Goal: Transaction & Acquisition: Purchase product/service

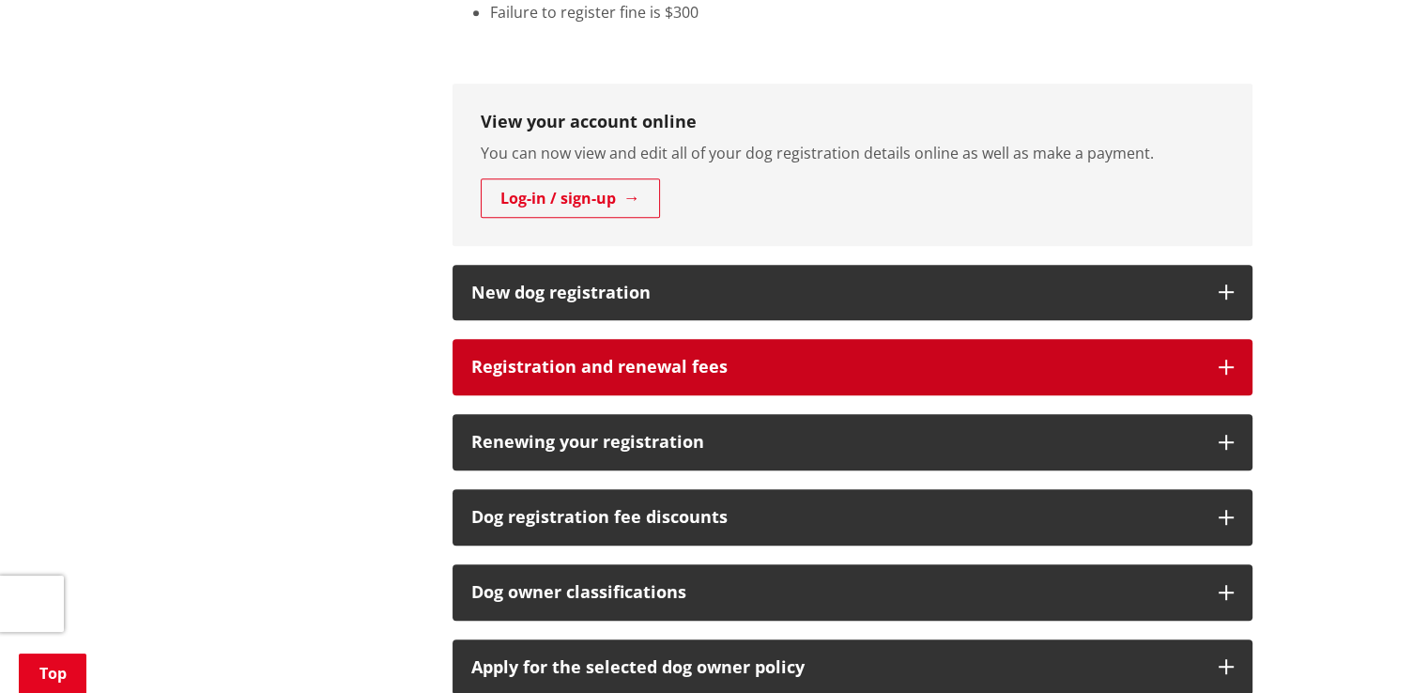
scroll to position [939, 0]
click at [632, 362] on h3 "Registration and renewal fees" at bounding box center [835, 367] width 729 height 19
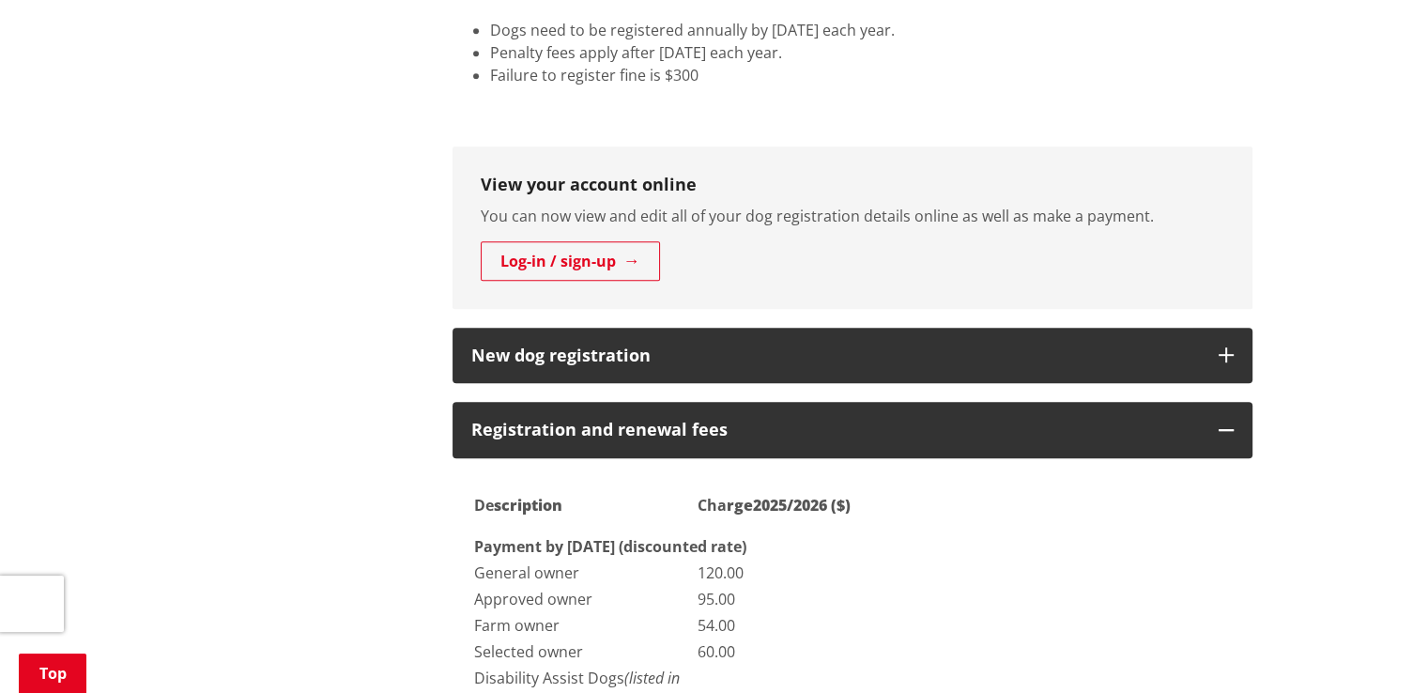
scroll to position [657, 0]
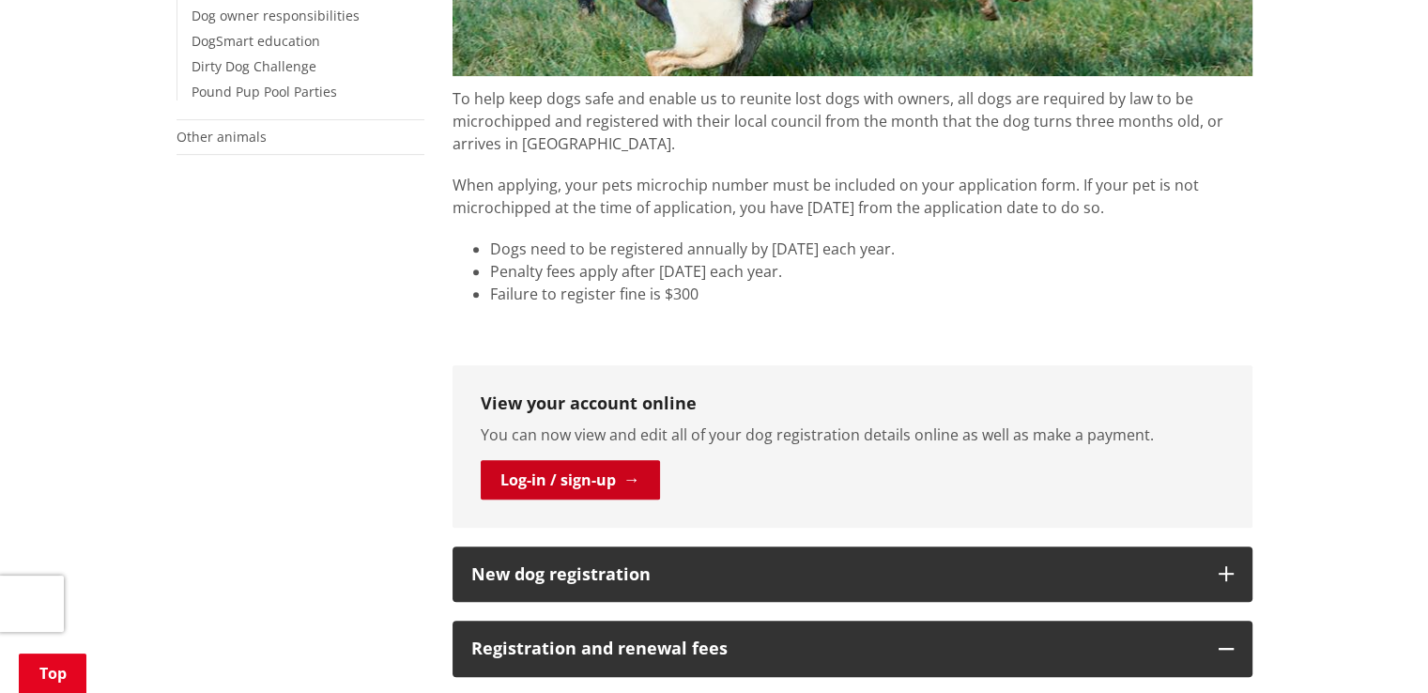
click at [593, 474] on link "Log-in / sign-up" at bounding box center [570, 479] width 179 height 39
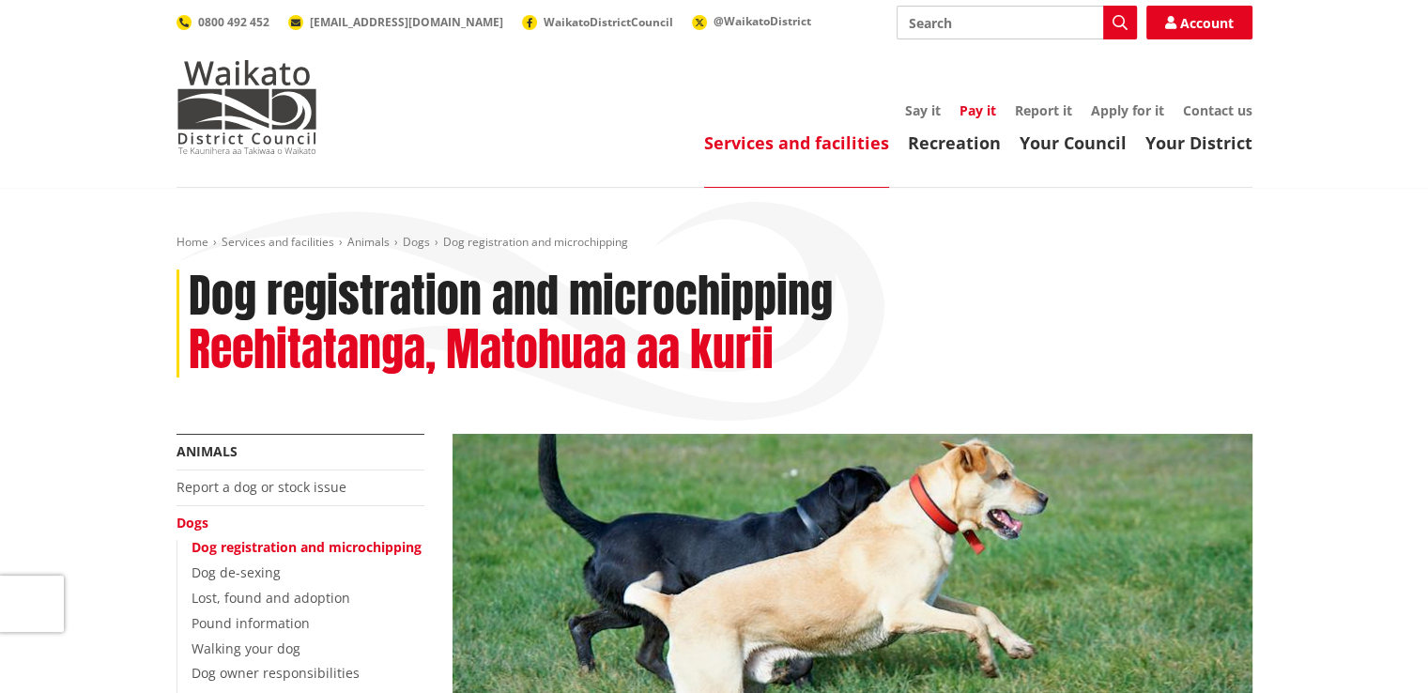
click at [975, 106] on link "Pay it" at bounding box center [978, 110] width 37 height 18
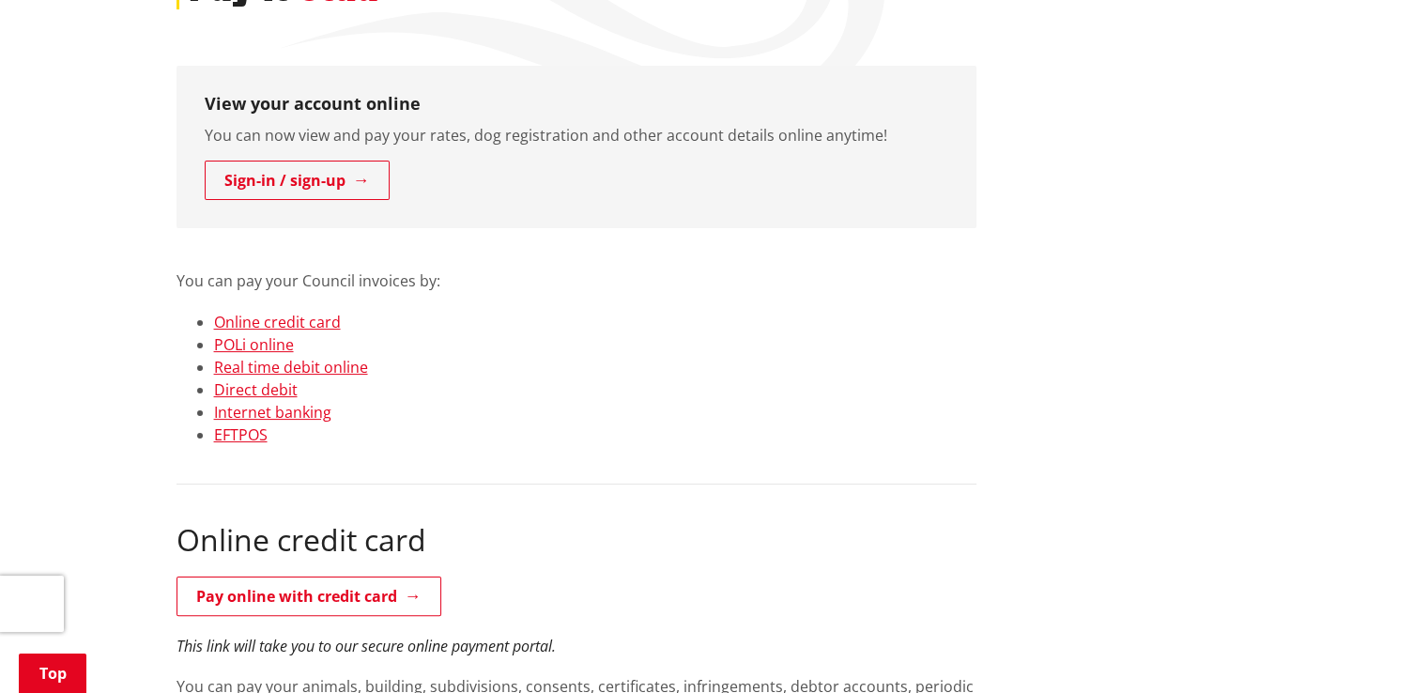
scroll to position [657, 0]
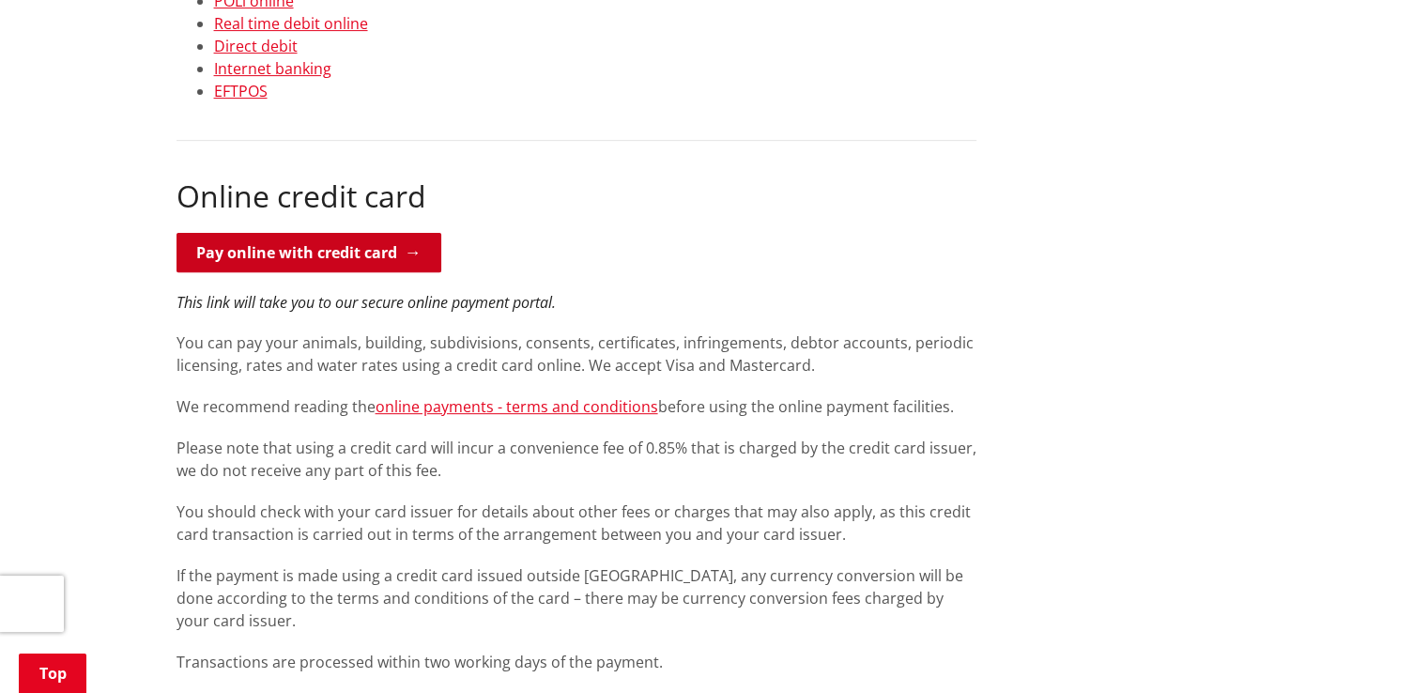
click at [248, 245] on link "Pay online with credit card" at bounding box center [309, 252] width 265 height 39
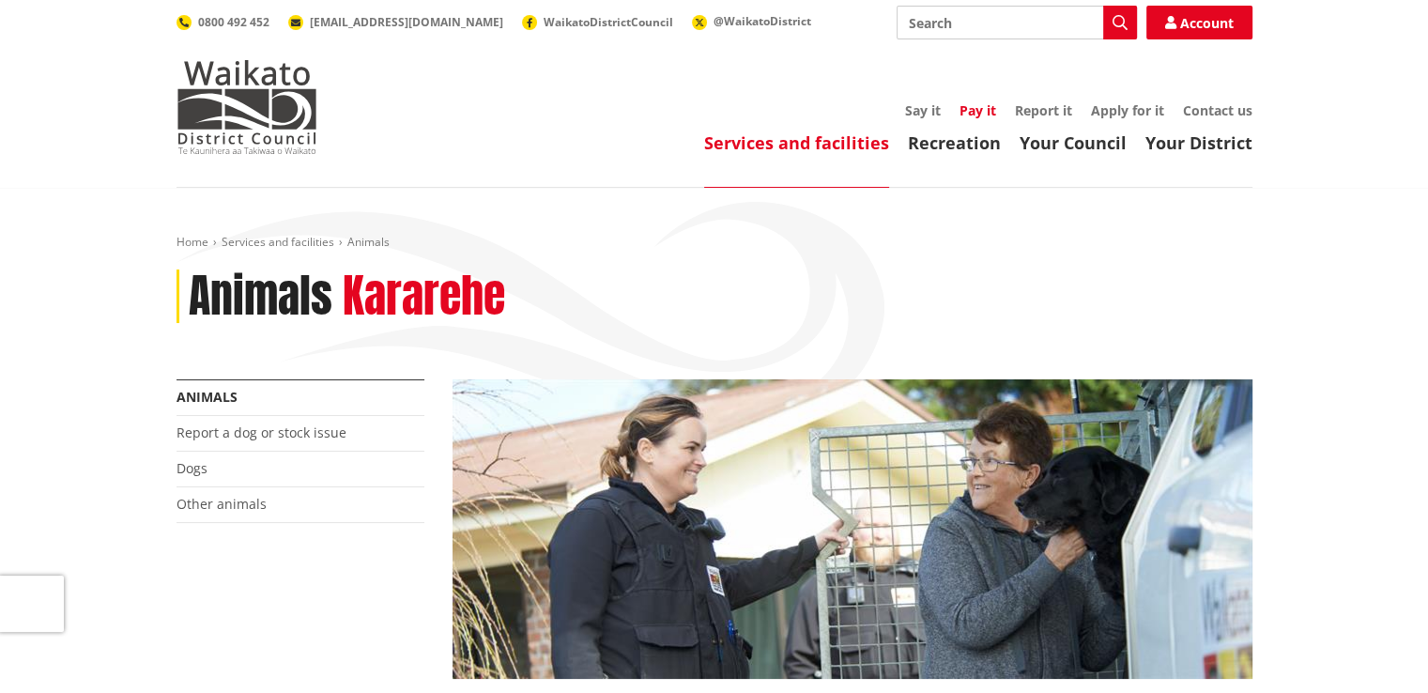
click at [968, 115] on link "Pay it" at bounding box center [978, 110] width 37 height 18
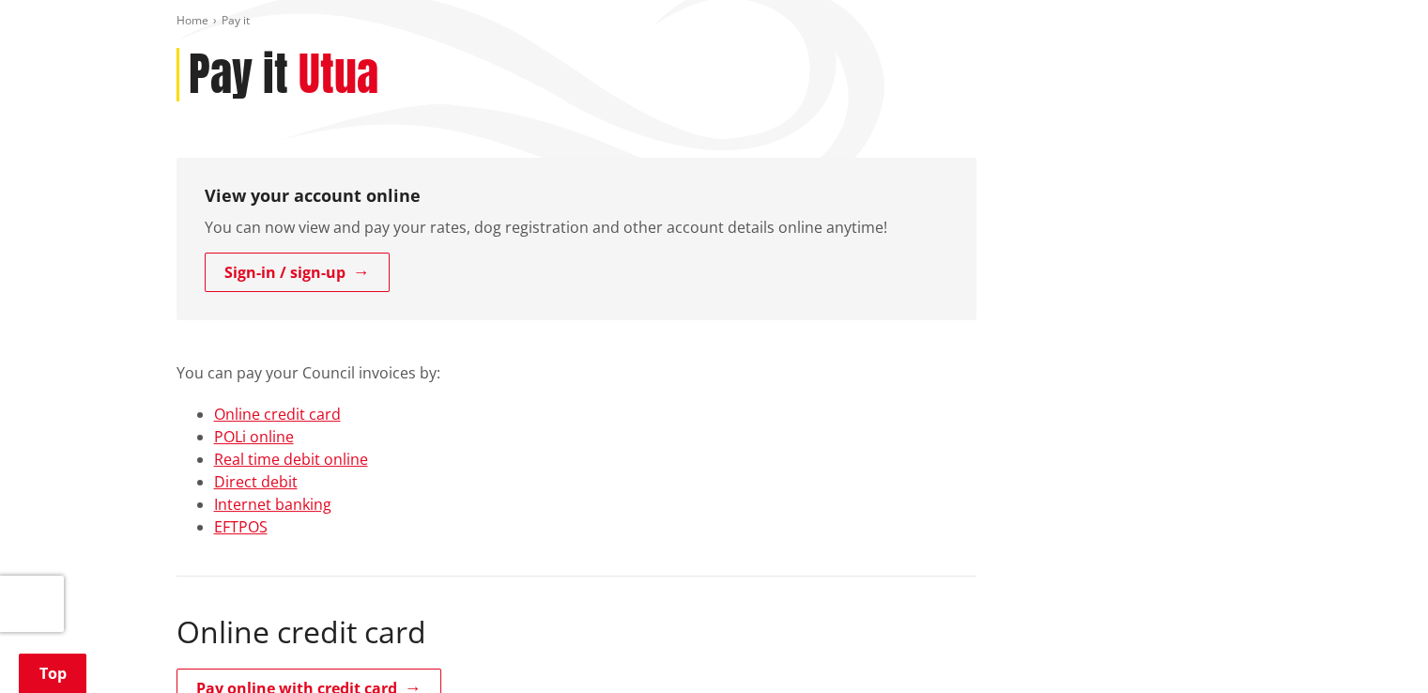
scroll to position [282, 0]
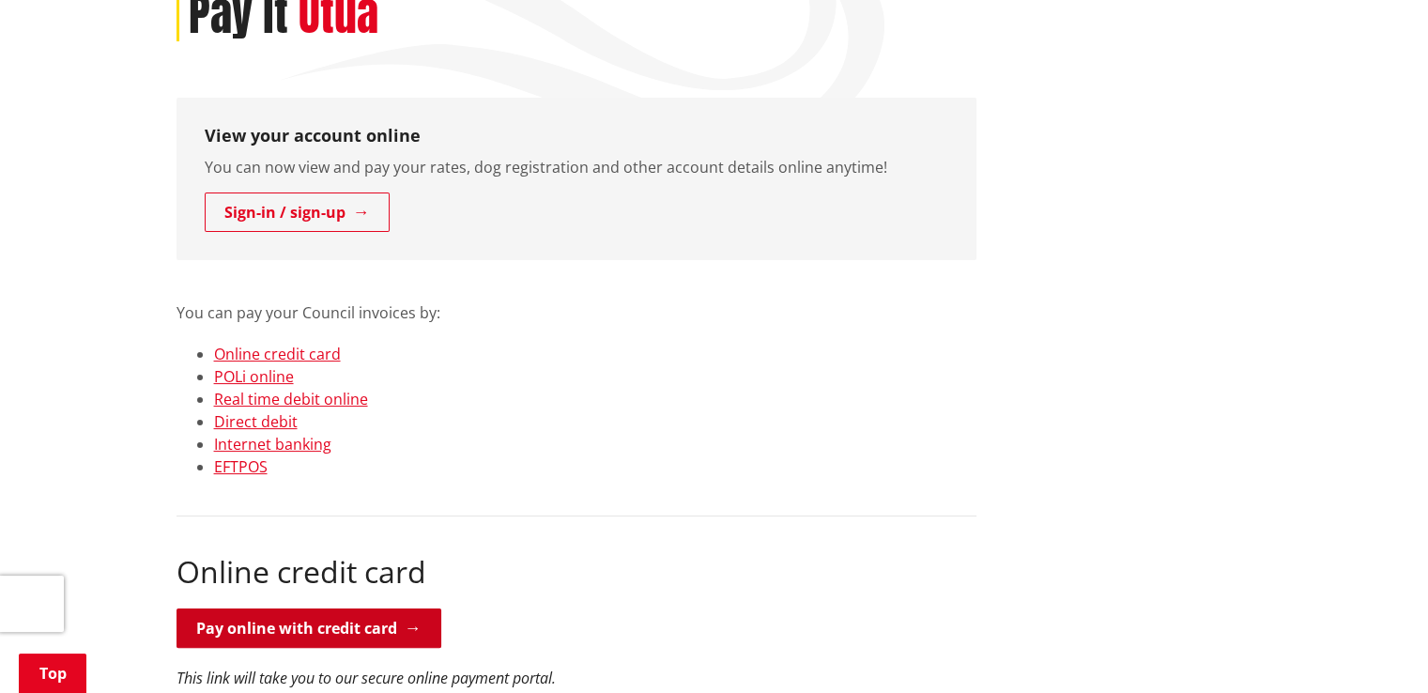
click at [263, 632] on link "Pay online with credit card" at bounding box center [309, 627] width 265 height 39
